Goal: Information Seeking & Learning: Compare options

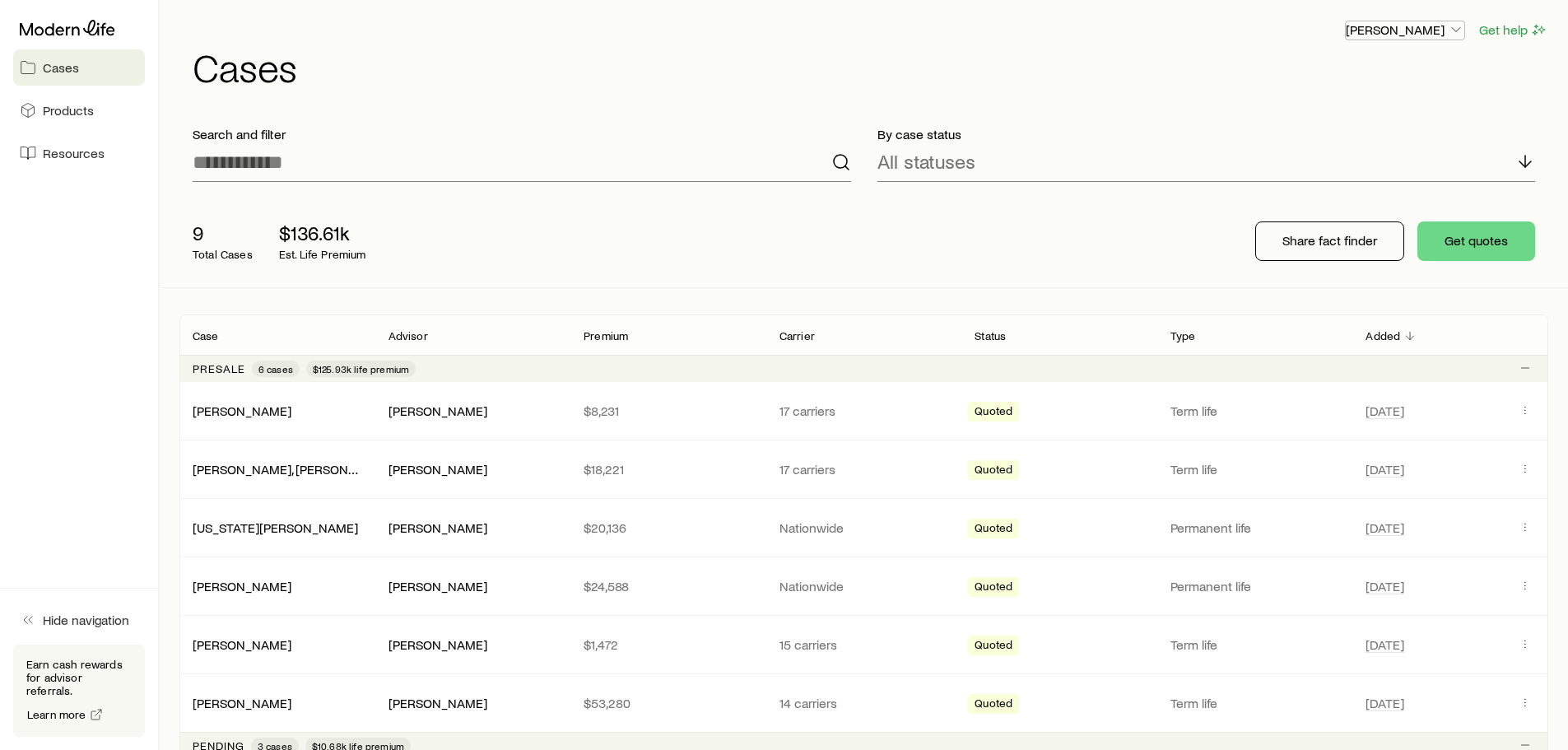
click at [1460, 28] on icon "button" at bounding box center [1455, 29] width 16 height 16
click at [1391, 117] on span "Commission schedule" at bounding box center [1368, 110] width 126 height 16
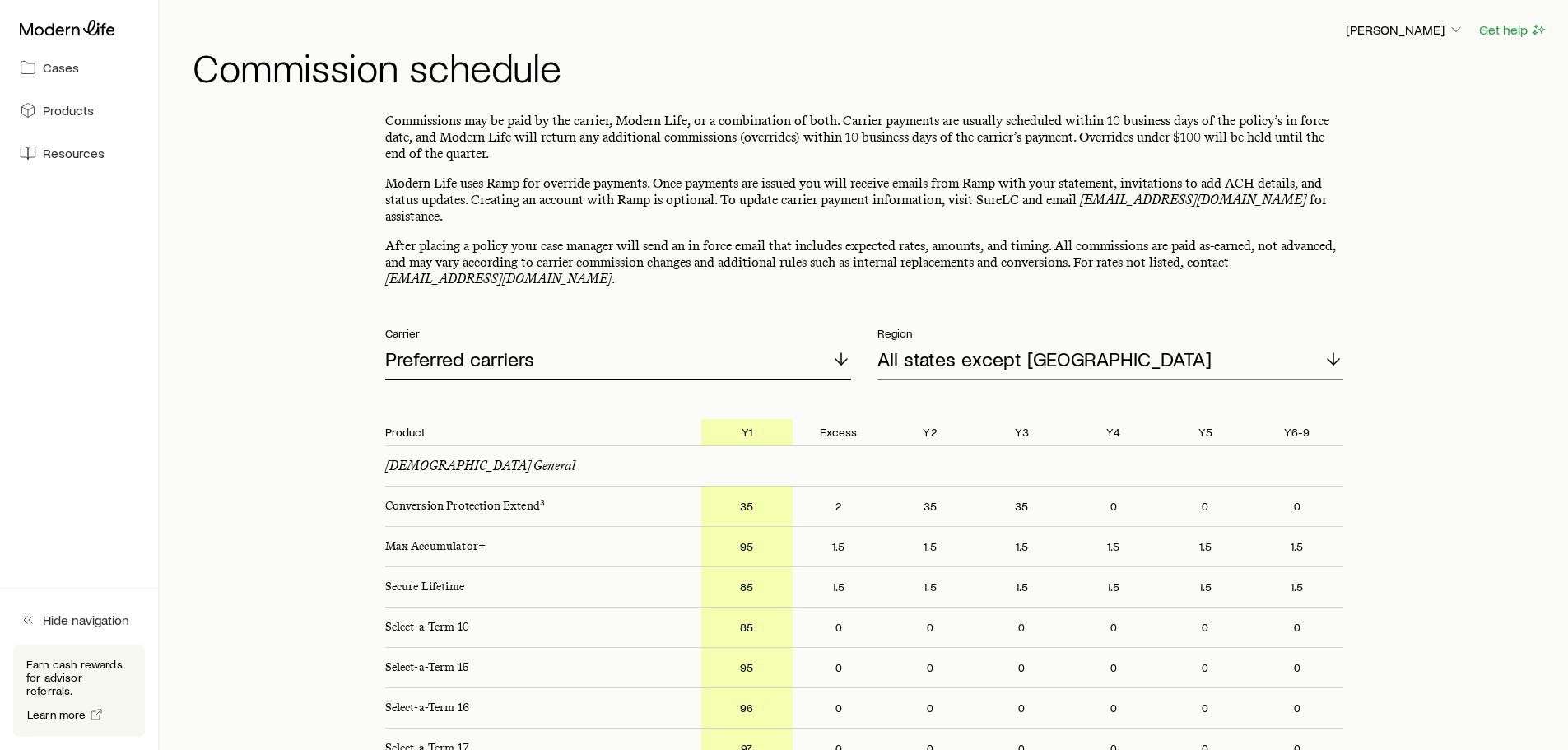
click at [837, 348] on icon at bounding box center [841, 358] width 20 height 20
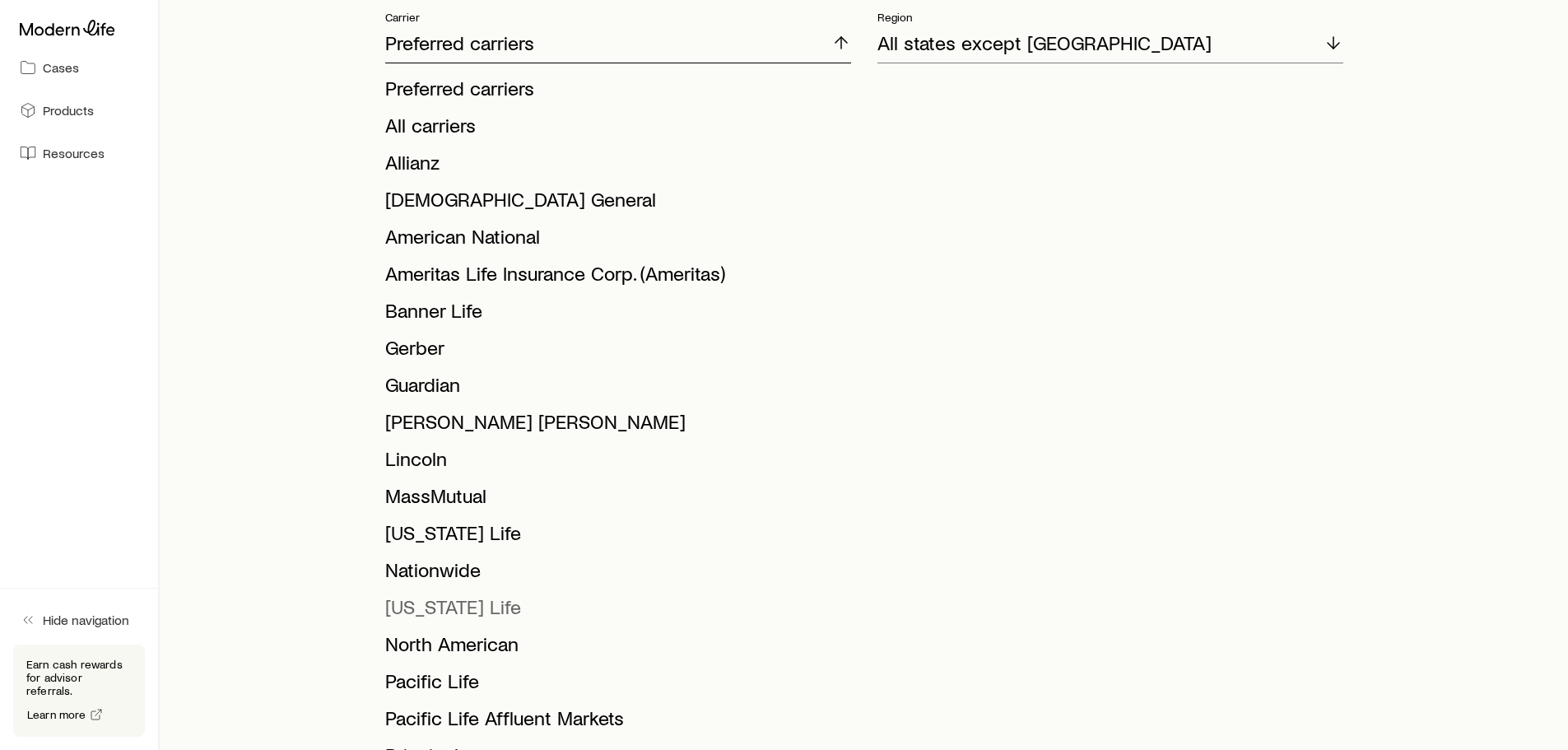
scroll to position [411, 0]
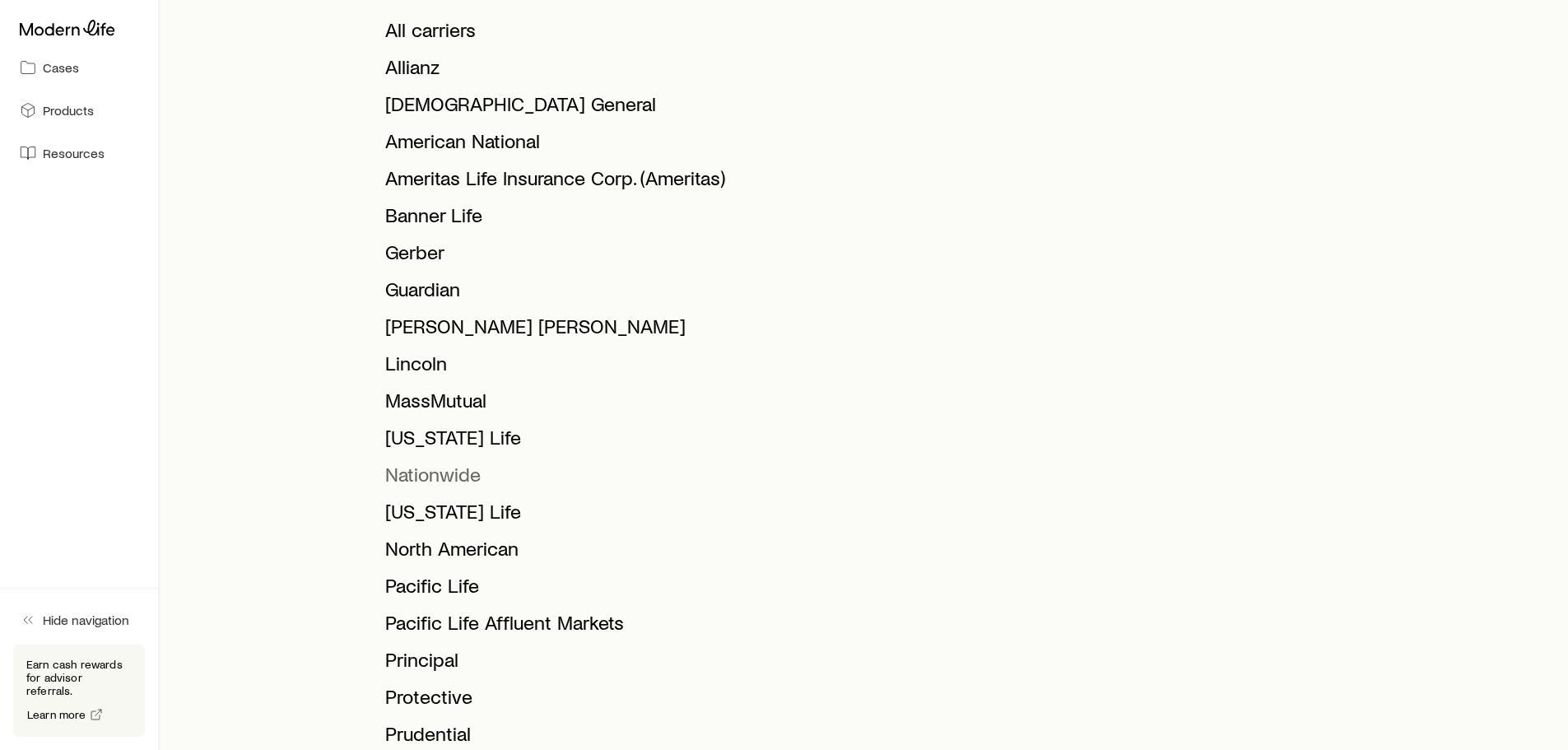
click at [429, 461] on span "Nationwide" at bounding box center [433, 473] width 96 height 24
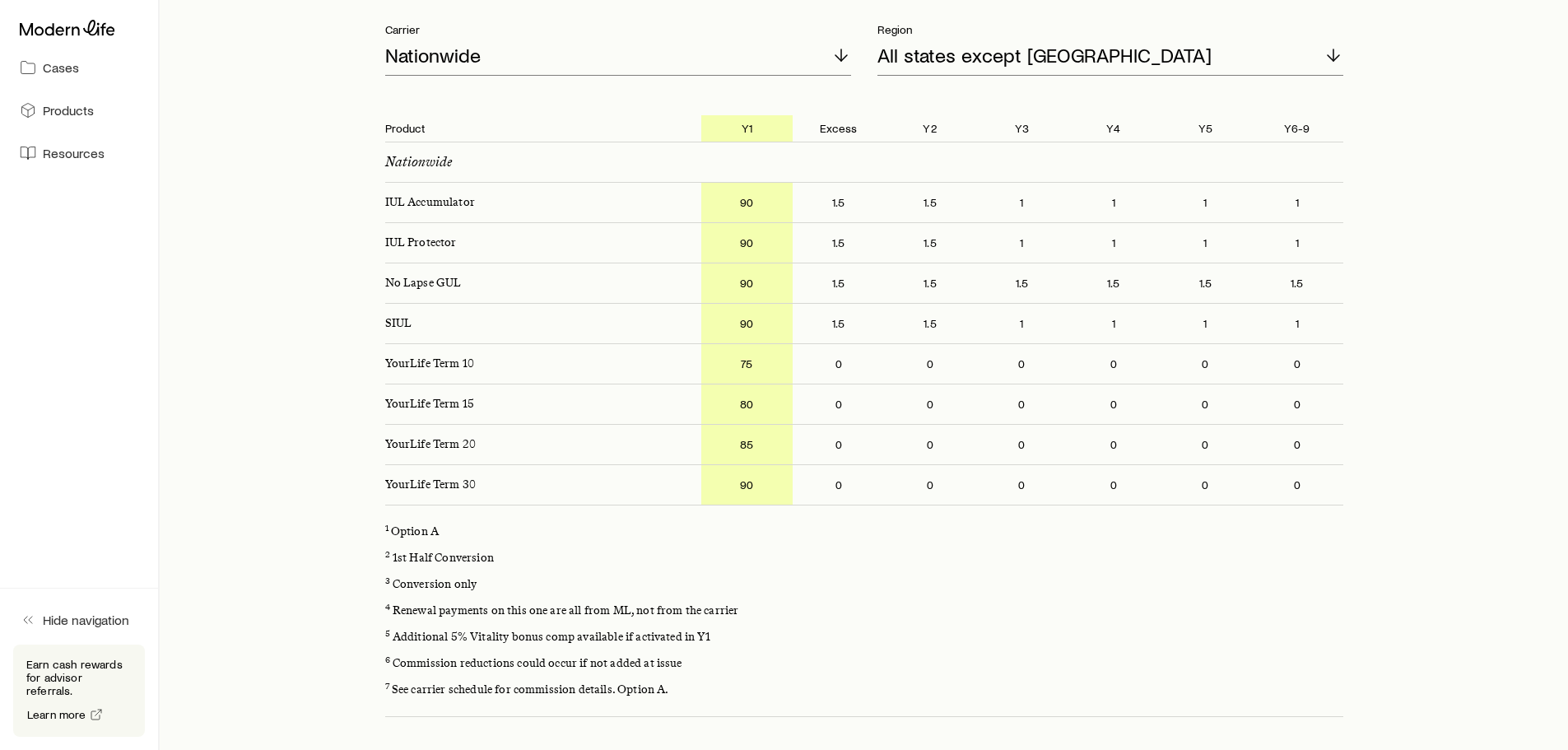
scroll to position [329, 0]
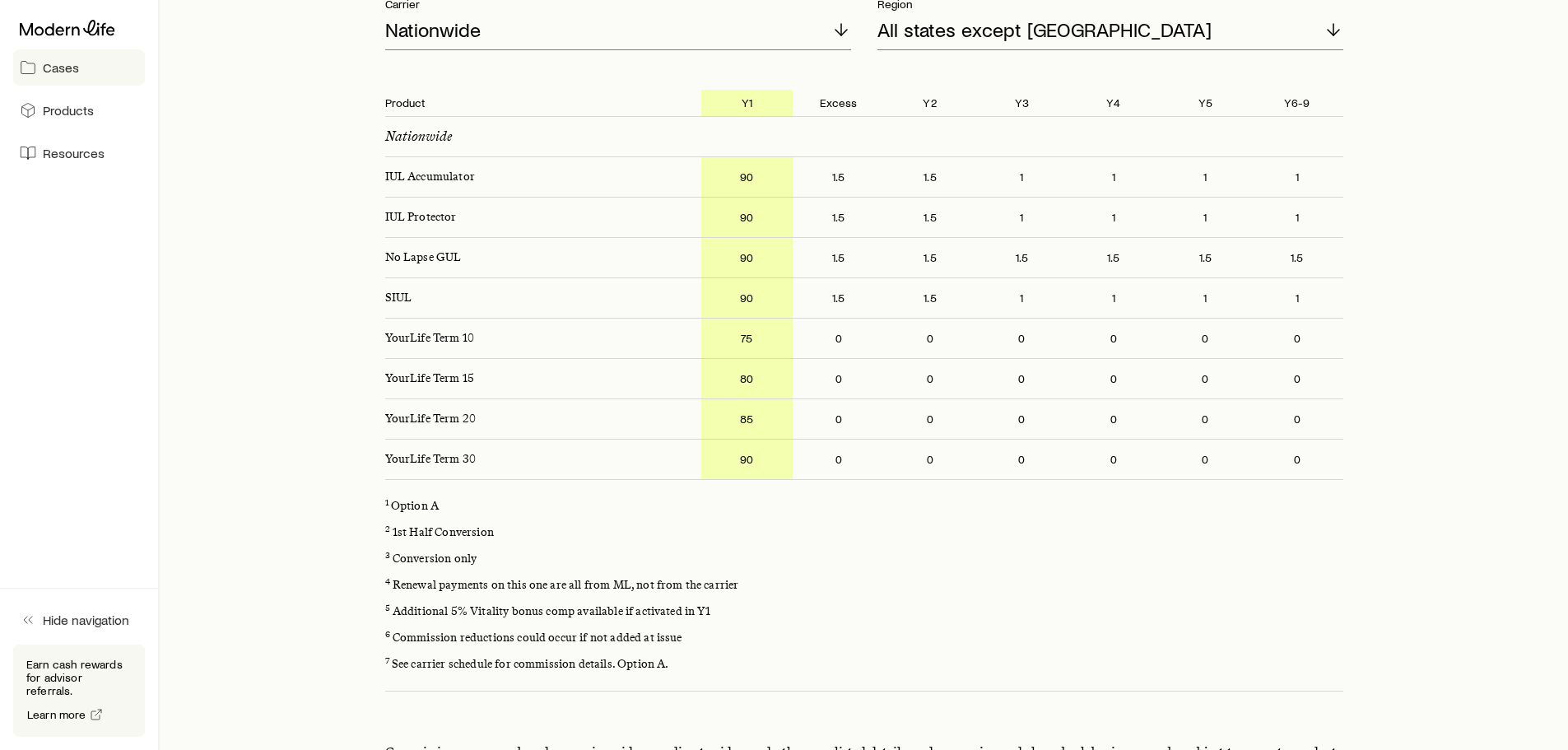
click at [58, 72] on span "Cases" at bounding box center [61, 66] width 36 height 16
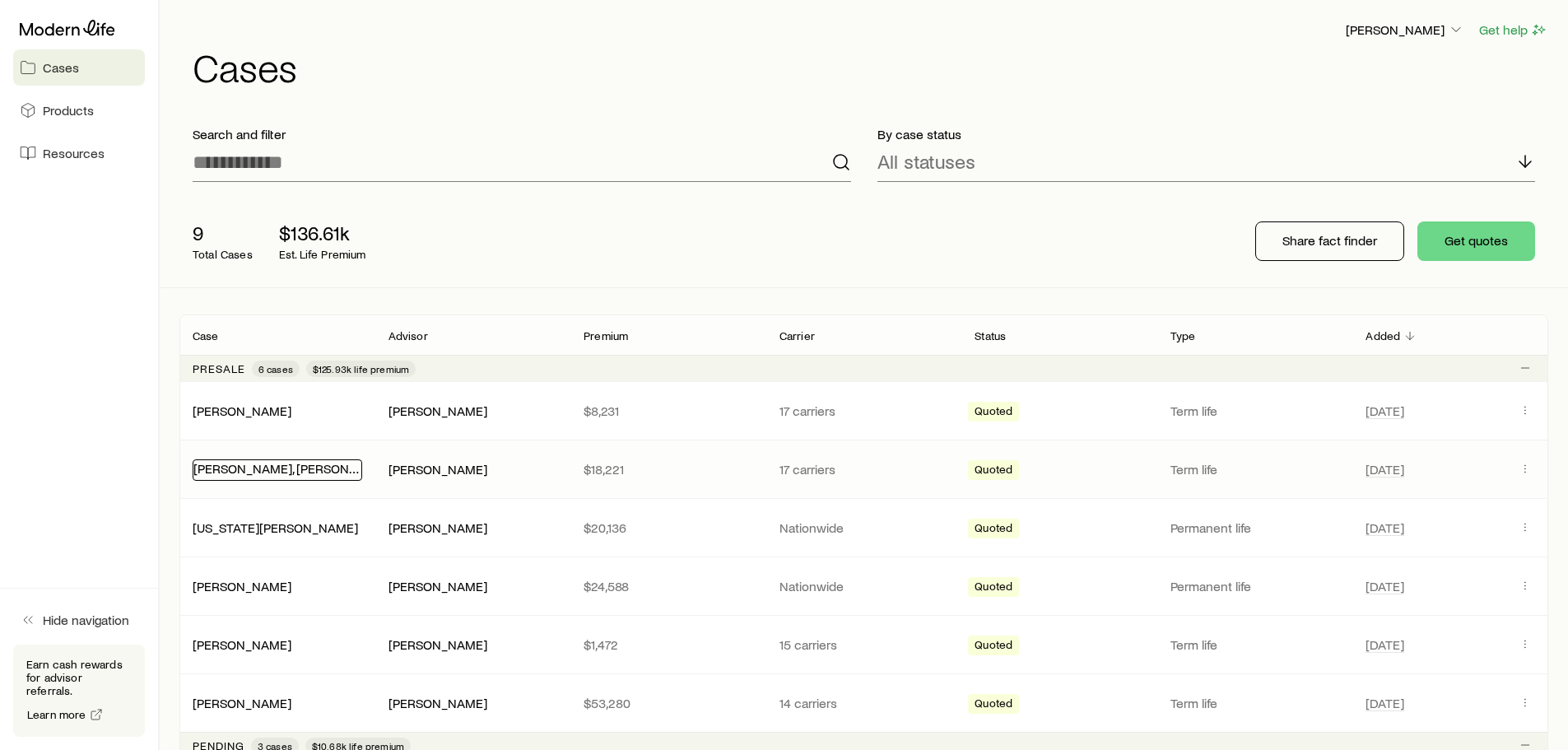
click at [328, 472] on link "[PERSON_NAME], [PERSON_NAME]" at bounding box center [294, 467] width 201 height 15
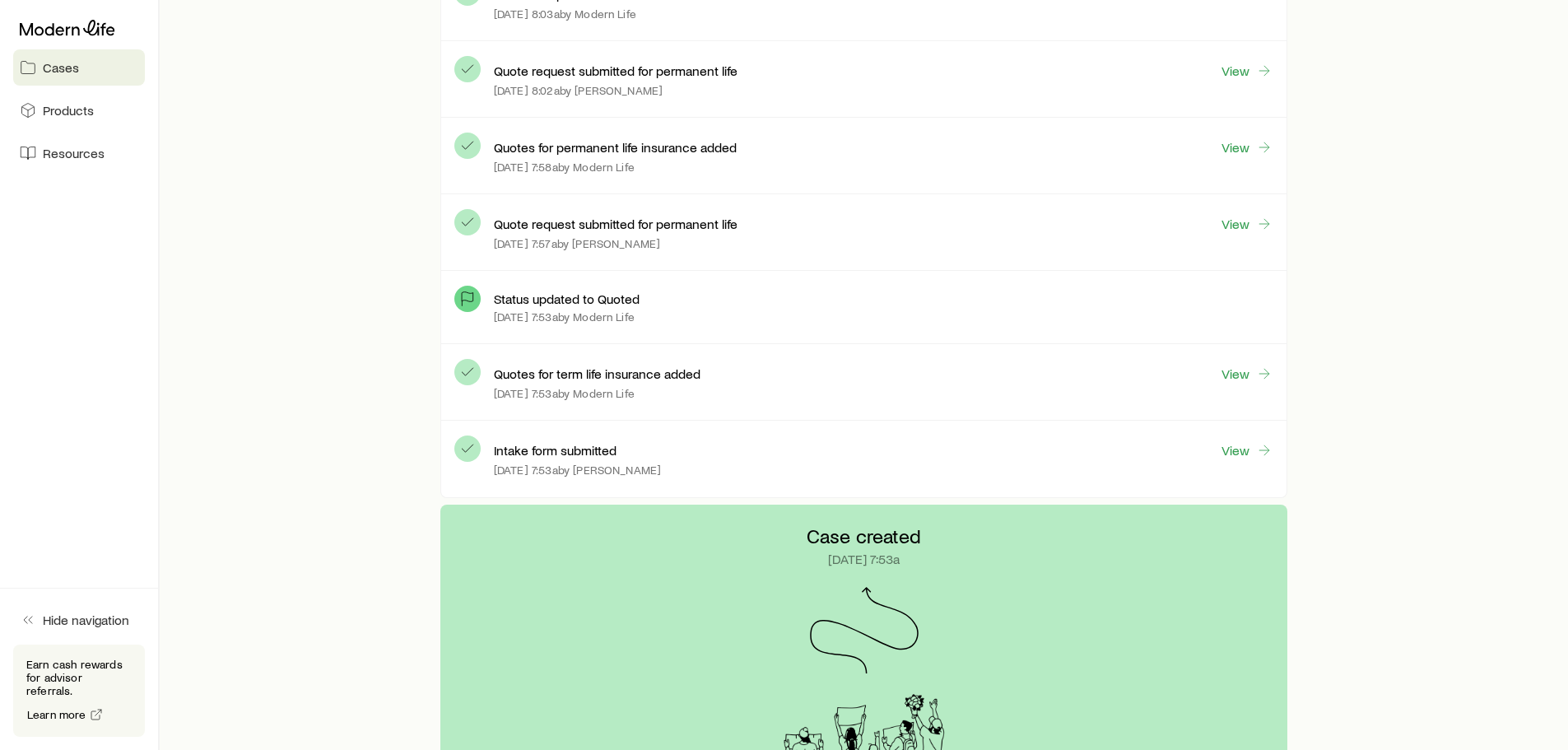
scroll to position [1070, 0]
click at [1232, 372] on link "View" at bounding box center [1246, 373] width 52 height 19
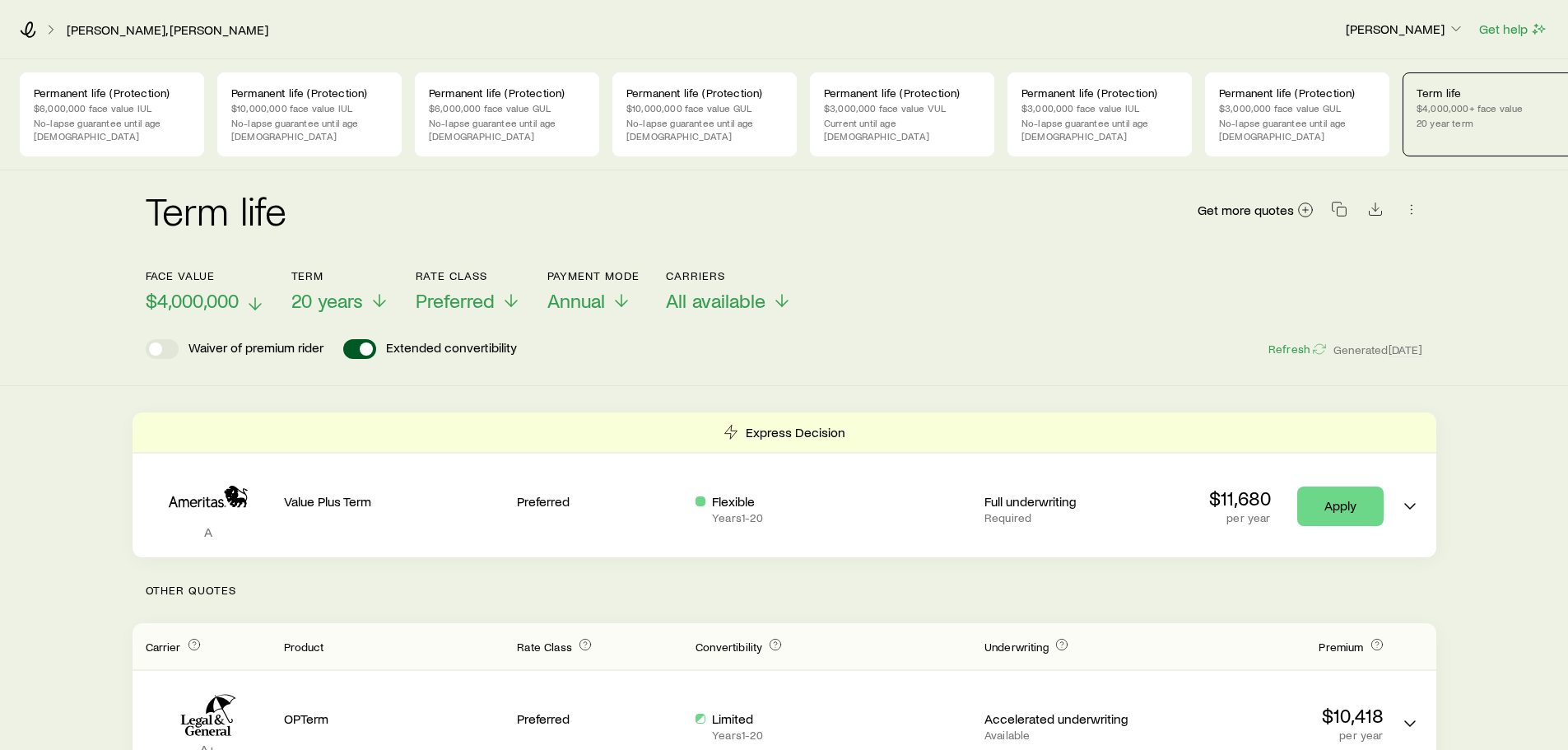
click at [258, 300] on icon at bounding box center [255, 303] width 20 height 20
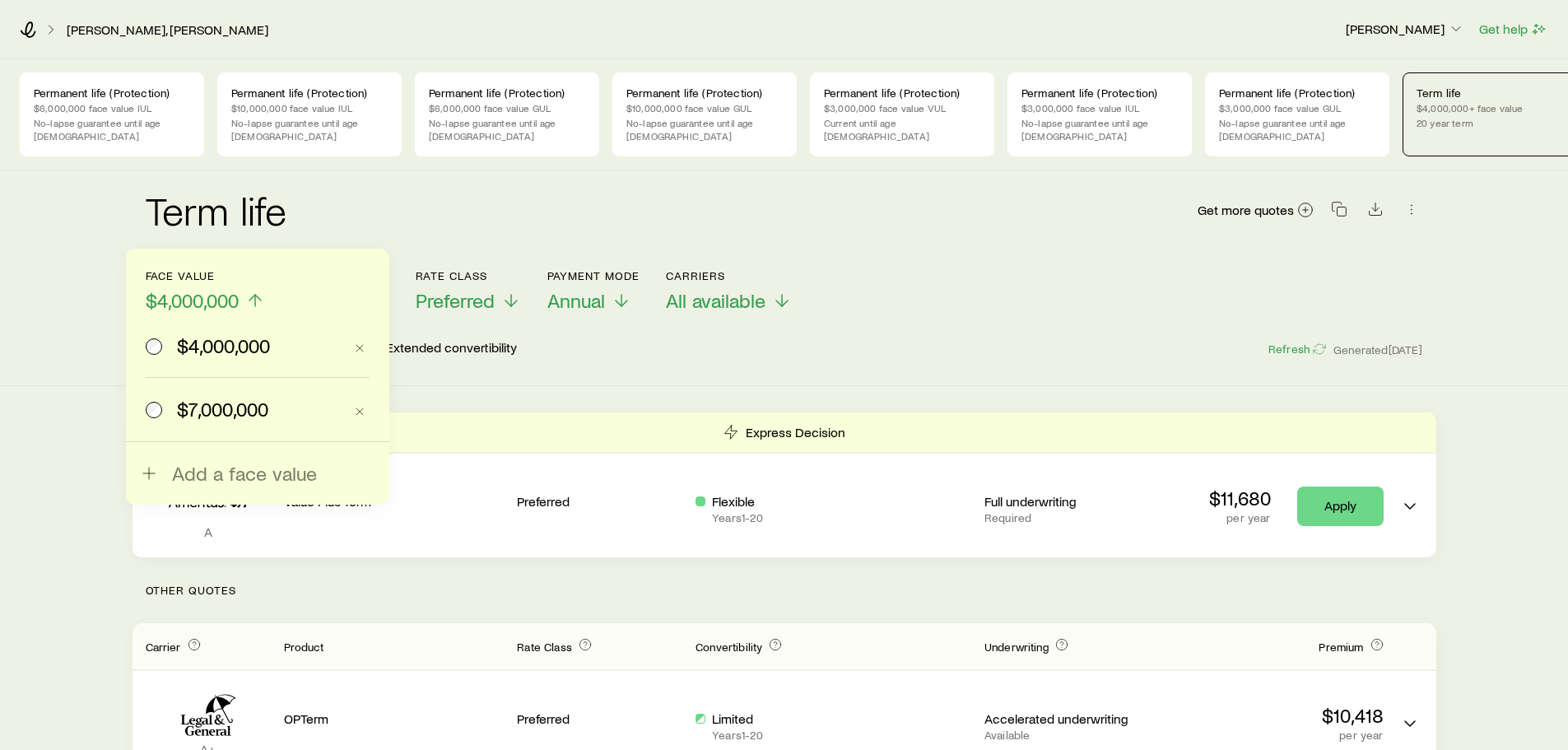
click at [180, 410] on span "$7,000,000" at bounding box center [222, 409] width 91 height 23
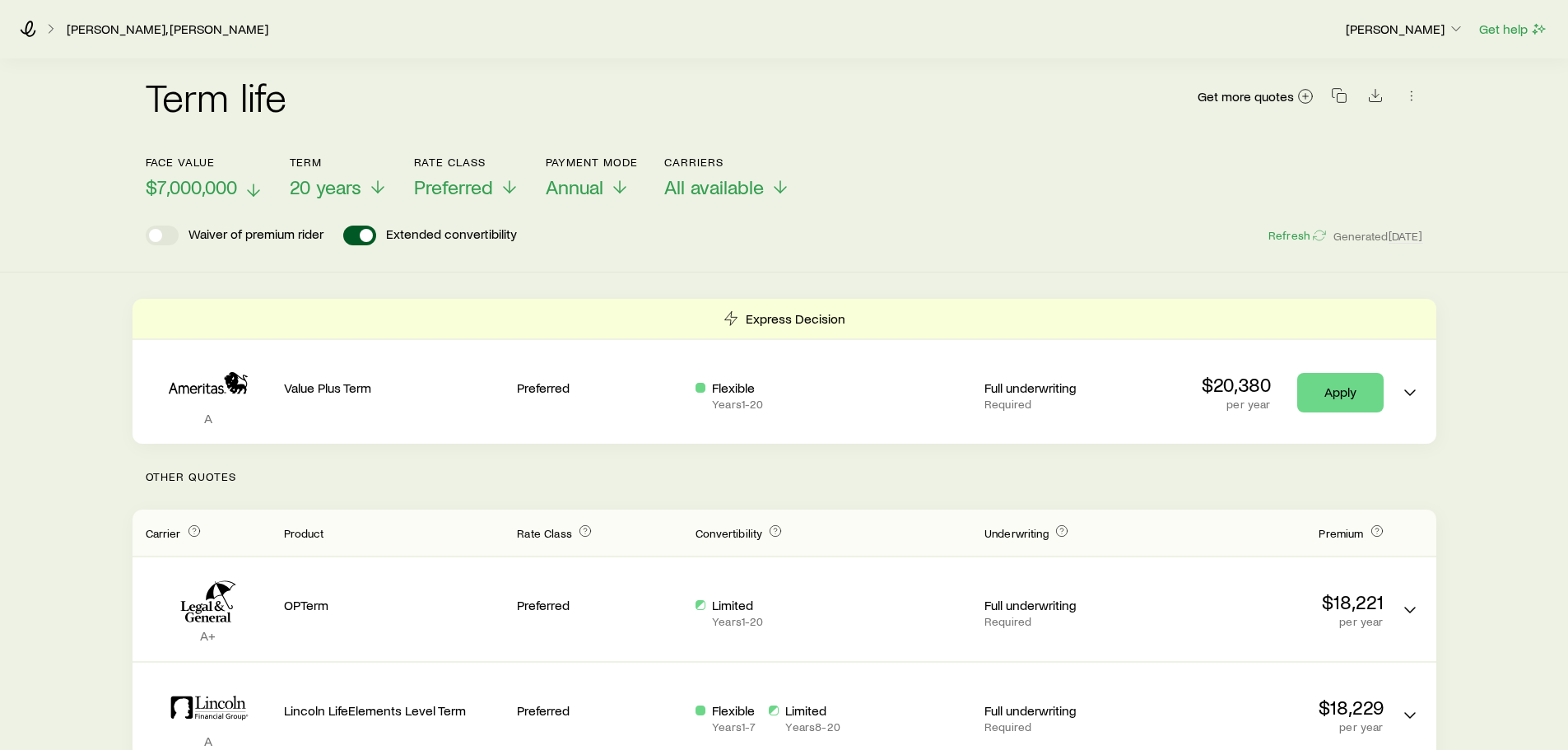
scroll to position [109, 0]
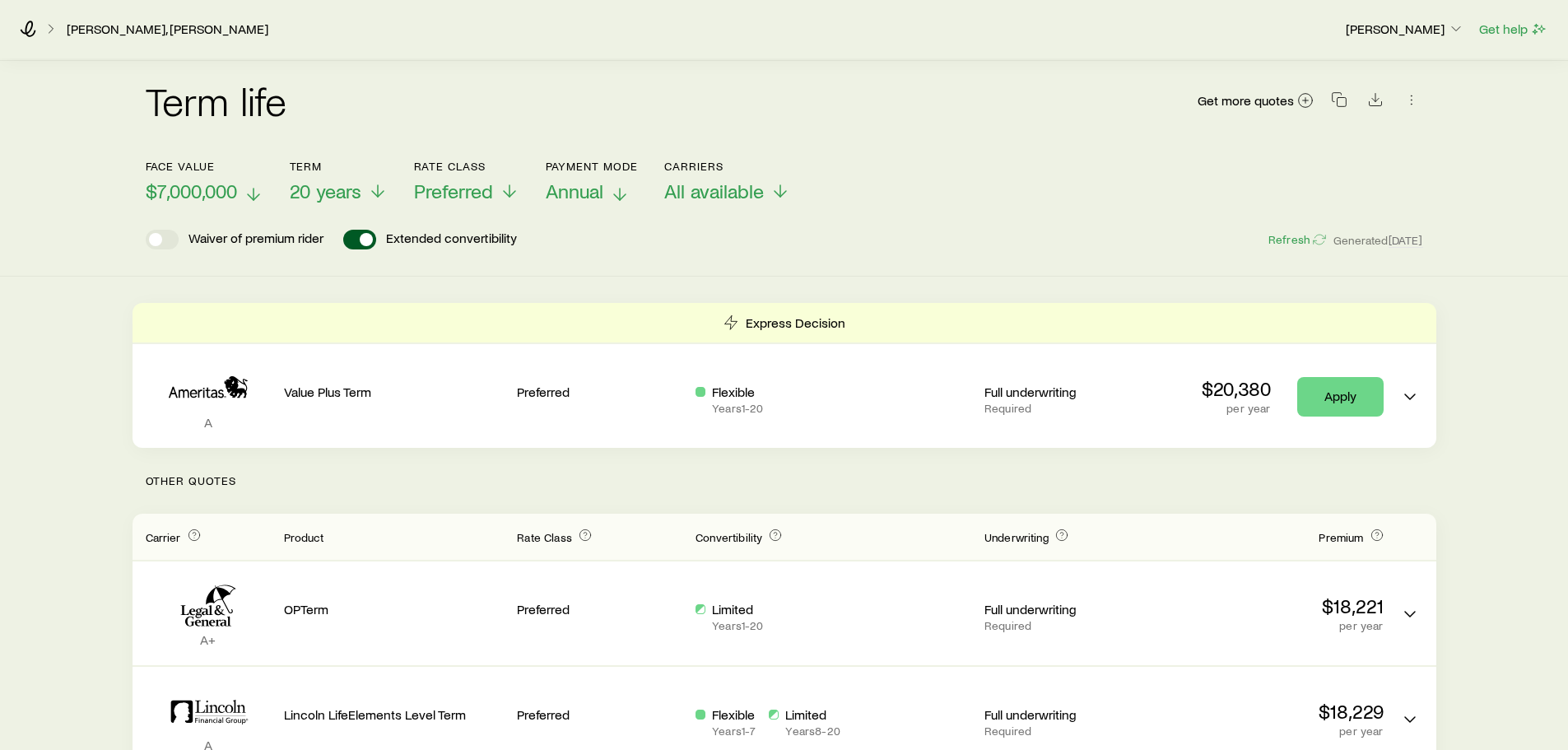
click at [619, 193] on icon at bounding box center [619, 194] width 20 height 20
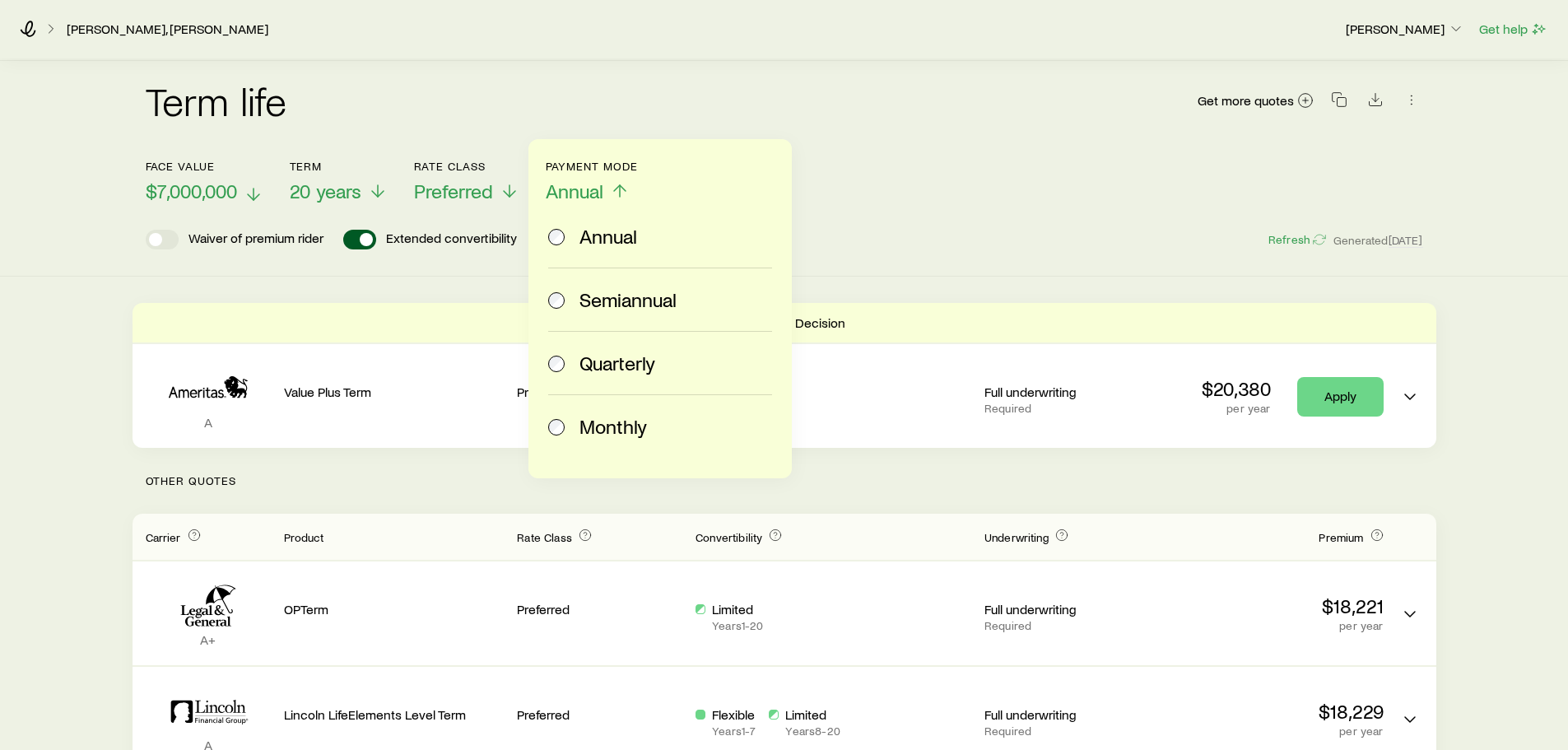
click at [599, 425] on span "Monthly" at bounding box center [613, 426] width 67 height 23
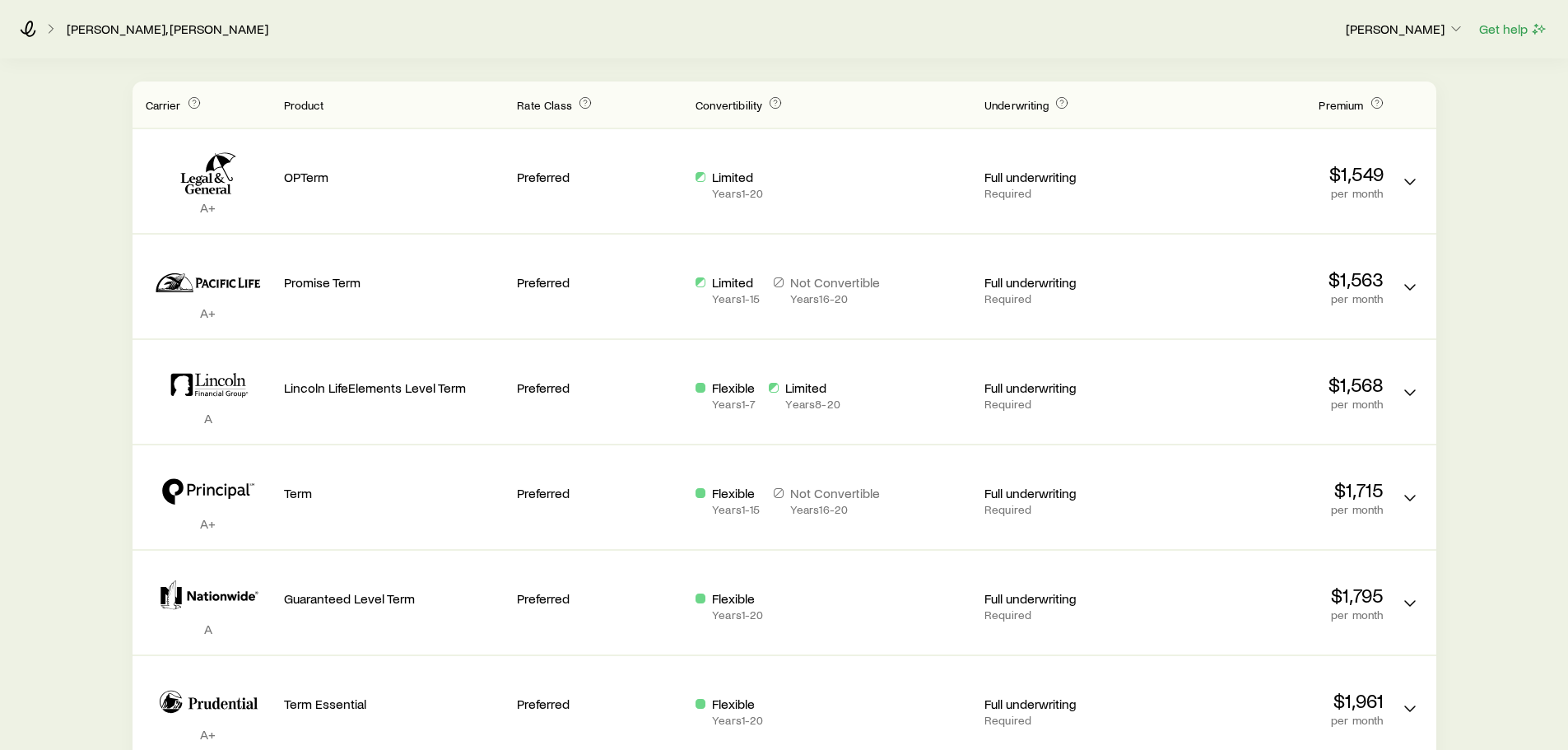
scroll to position [0, 0]
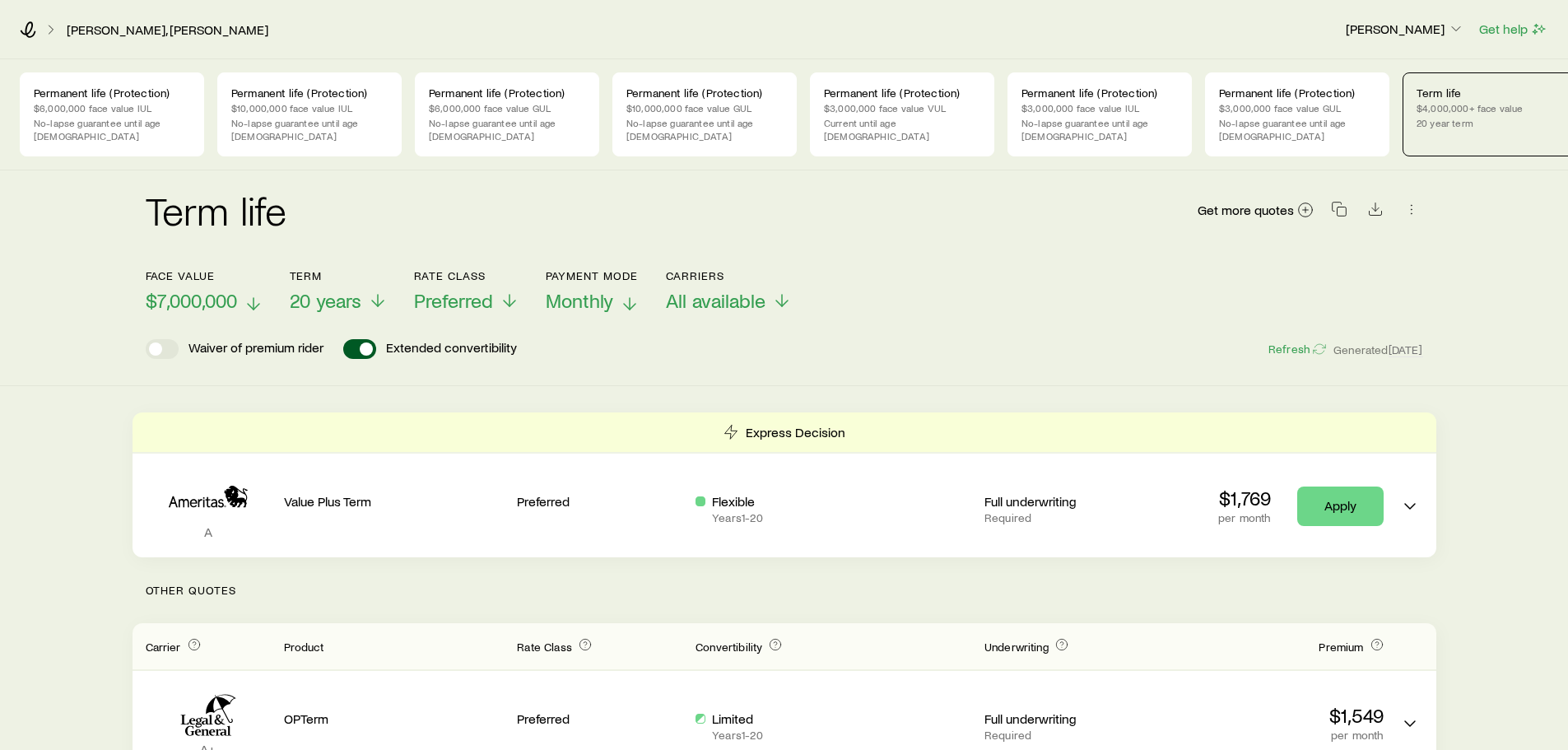
click at [254, 303] on line at bounding box center [254, 304] width 0 height 11
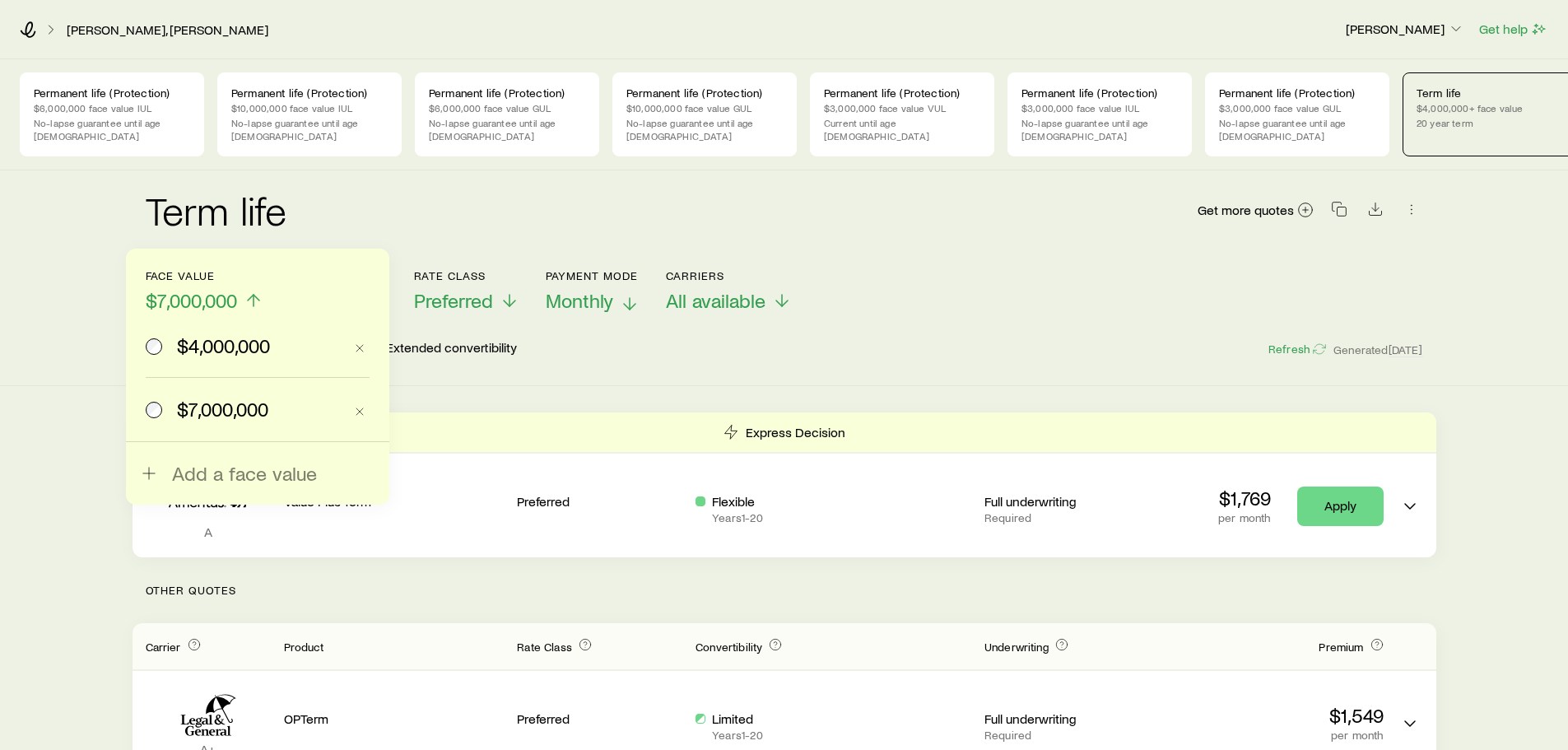
click at [207, 347] on span "$4,000,000" at bounding box center [223, 346] width 93 height 23
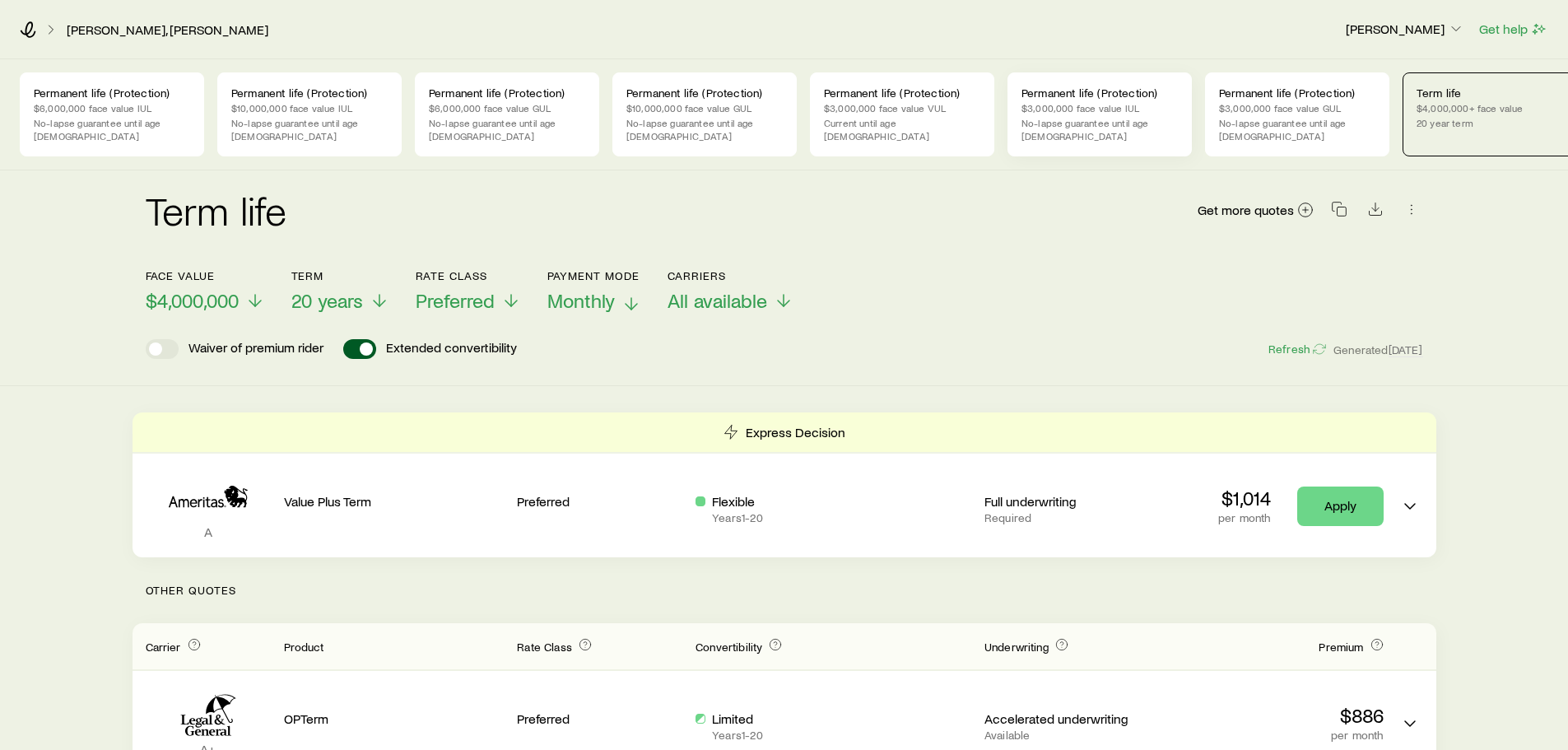
click at [1105, 110] on p "$3,000,000 face value IUL" at bounding box center [1100, 108] width 157 height 13
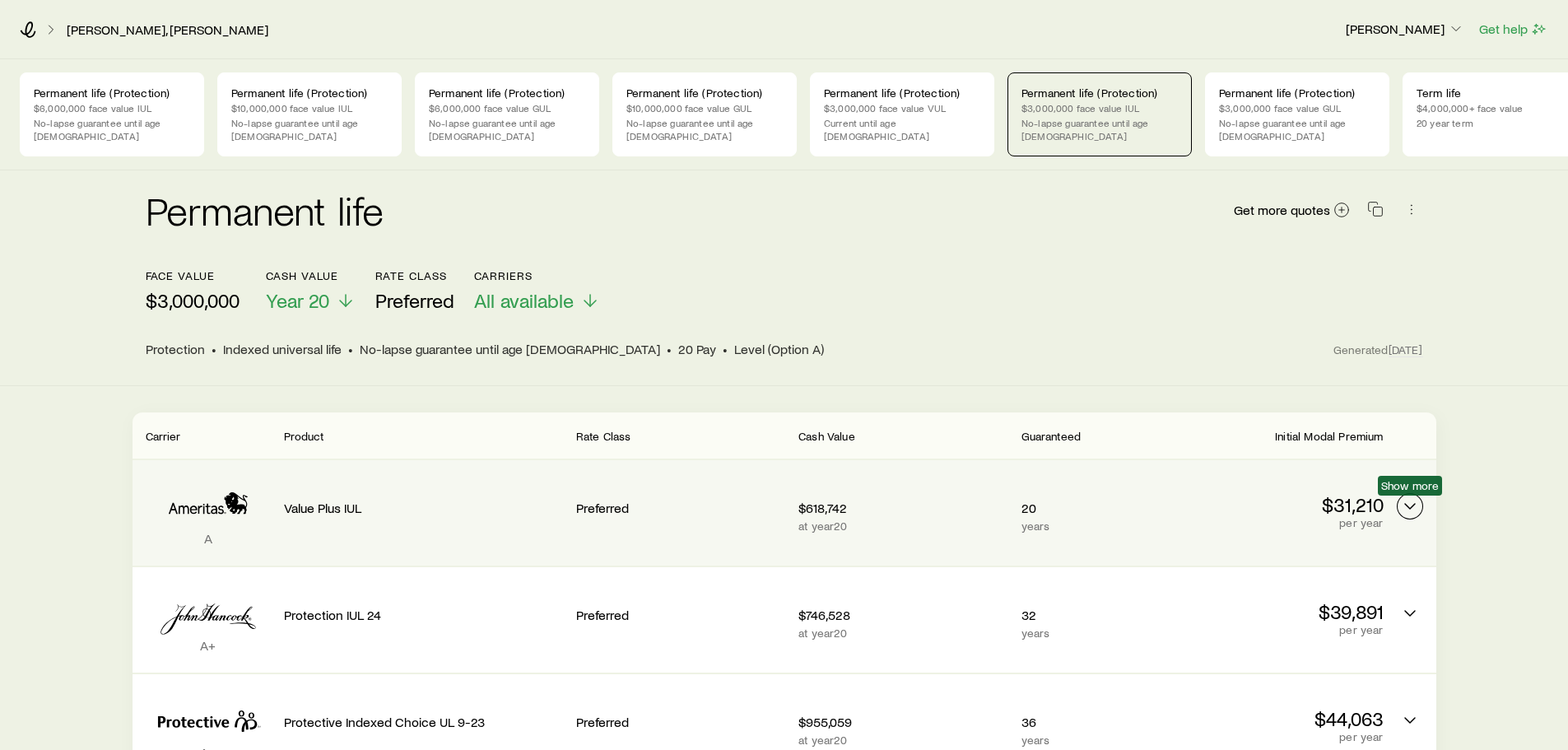
click at [1418, 503] on icon "Permanent quotes" at bounding box center [1409, 506] width 20 height 20
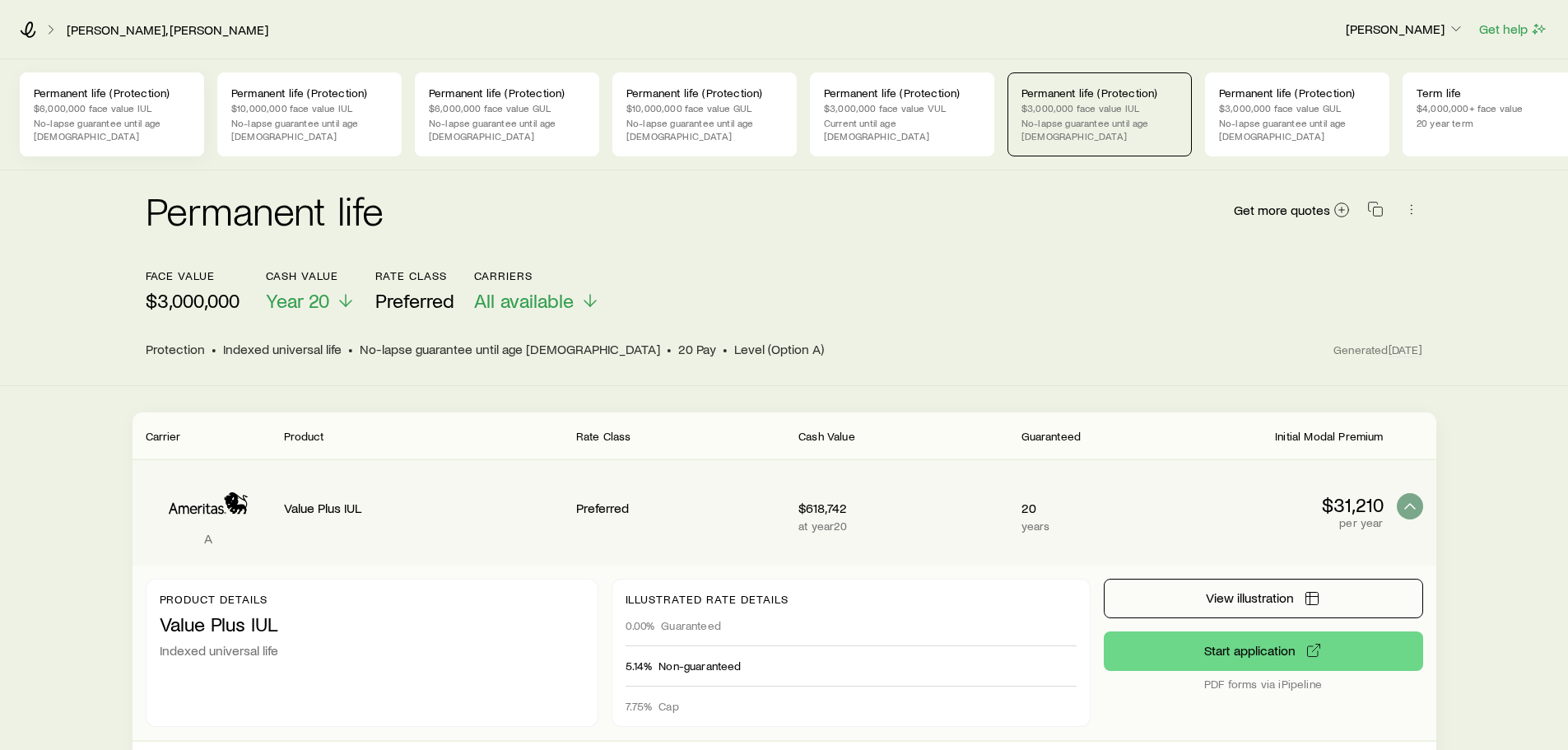
click at [108, 108] on p "$6,000,000 face value IUL" at bounding box center [112, 108] width 157 height 13
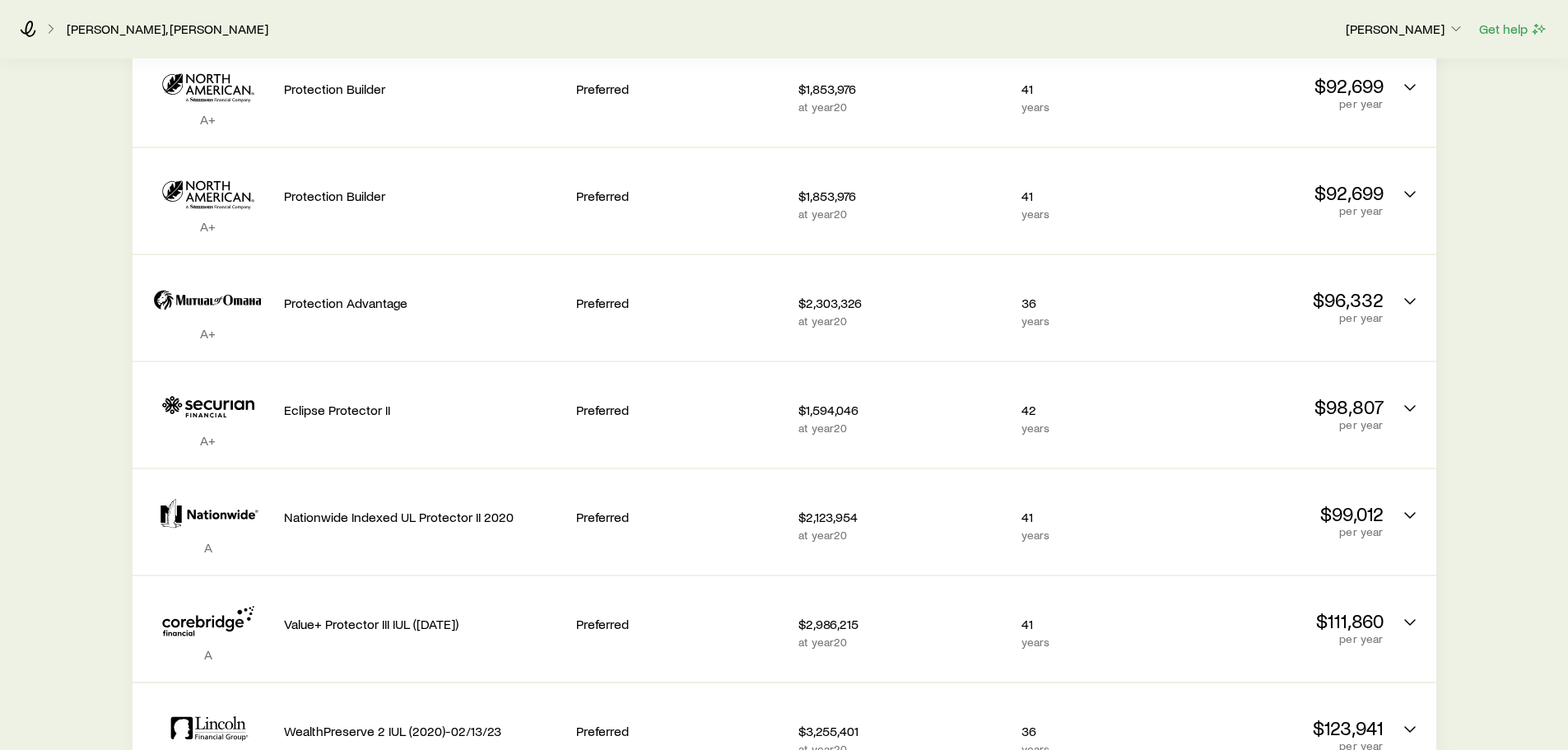
scroll to position [741, 0]
click at [63, 289] on div "Permanent life (Protection) $6,000,000 face value IUL No-lapse guarantee until …" at bounding box center [784, 372] width 1568 height 2108
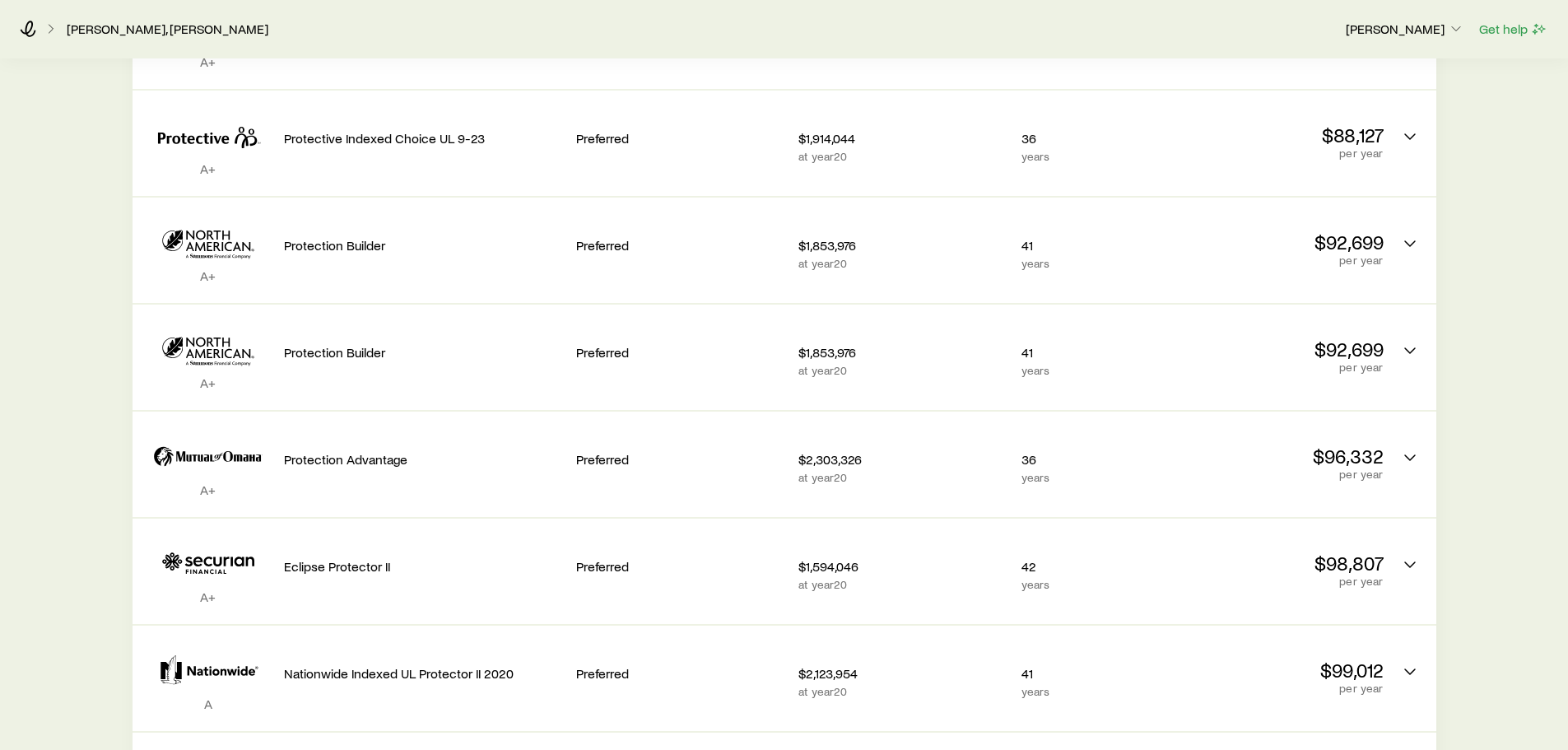
scroll to position [0, 0]
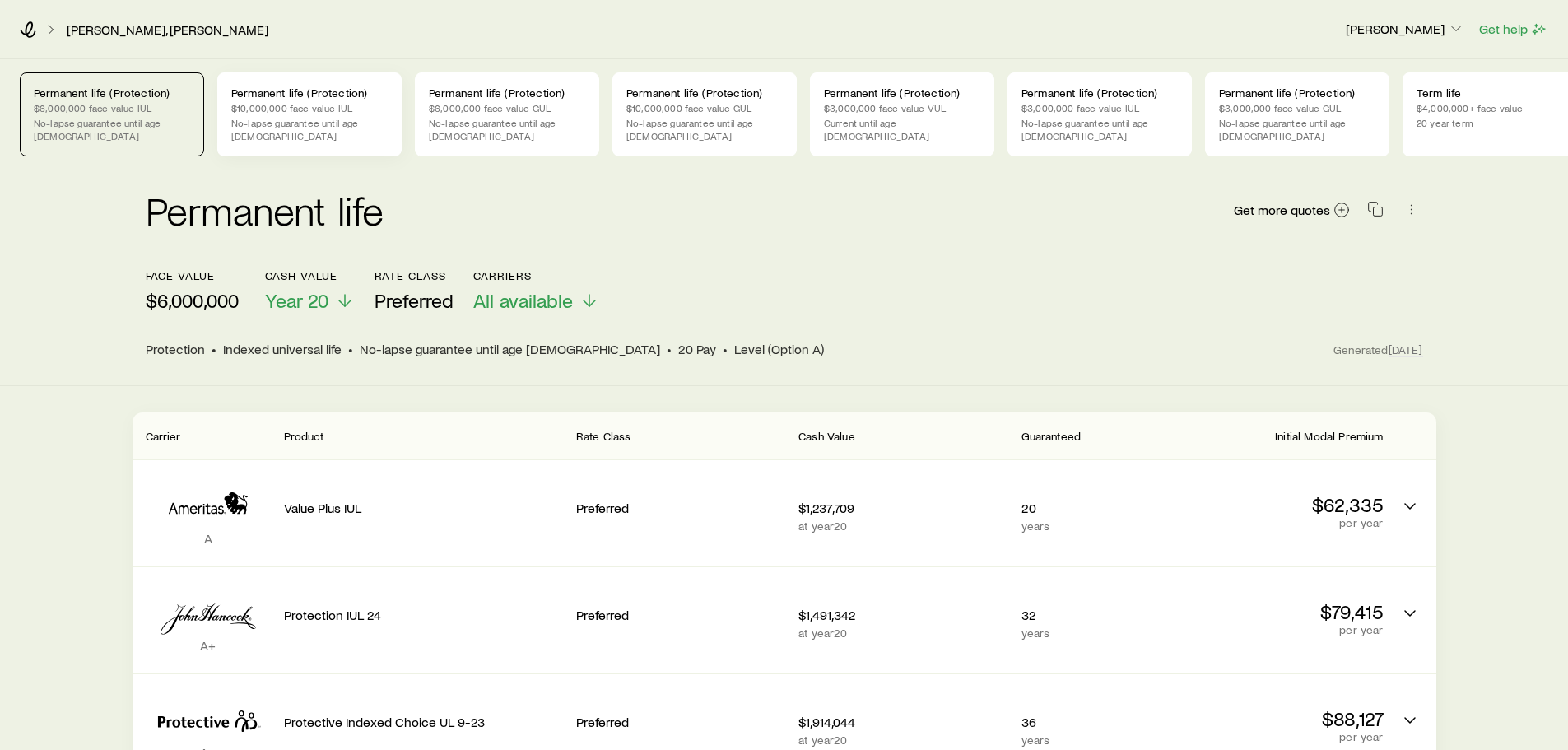
click at [336, 117] on p "No-lapse guarantee until age [DEMOGRAPHIC_DATA]" at bounding box center [310, 129] width 157 height 27
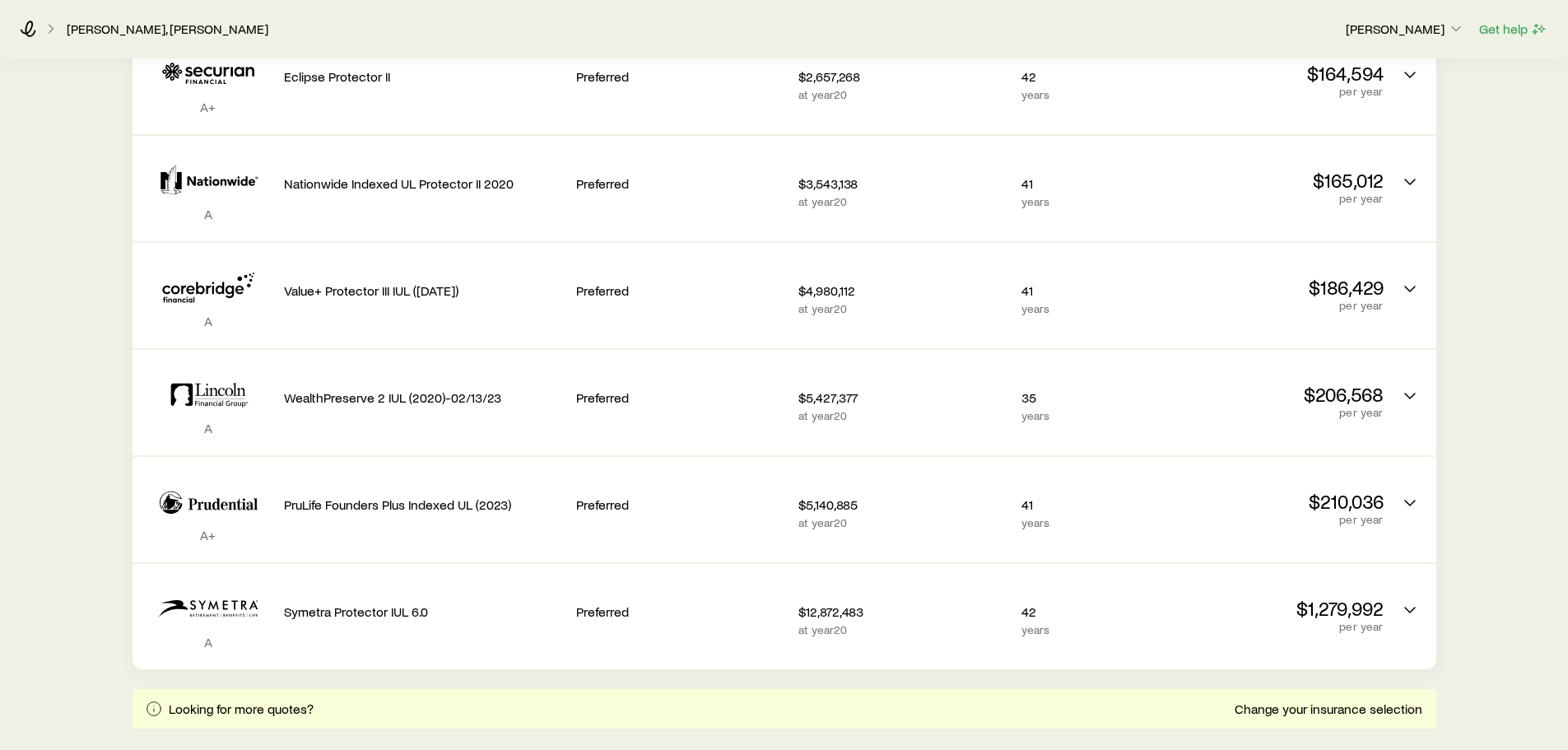
scroll to position [1070, 0]
